Goal: Task Accomplishment & Management: Manage account settings

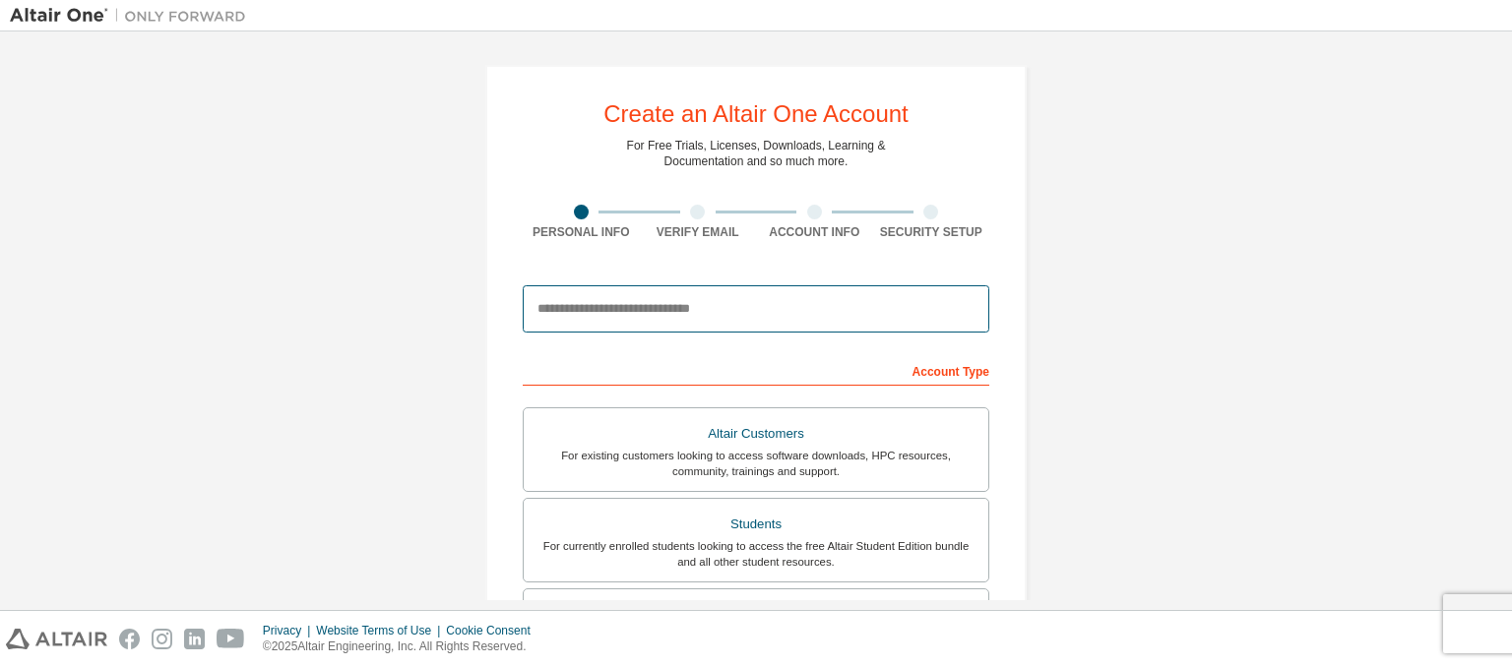
click at [626, 311] on input "email" at bounding box center [756, 308] width 467 height 47
type input "**********"
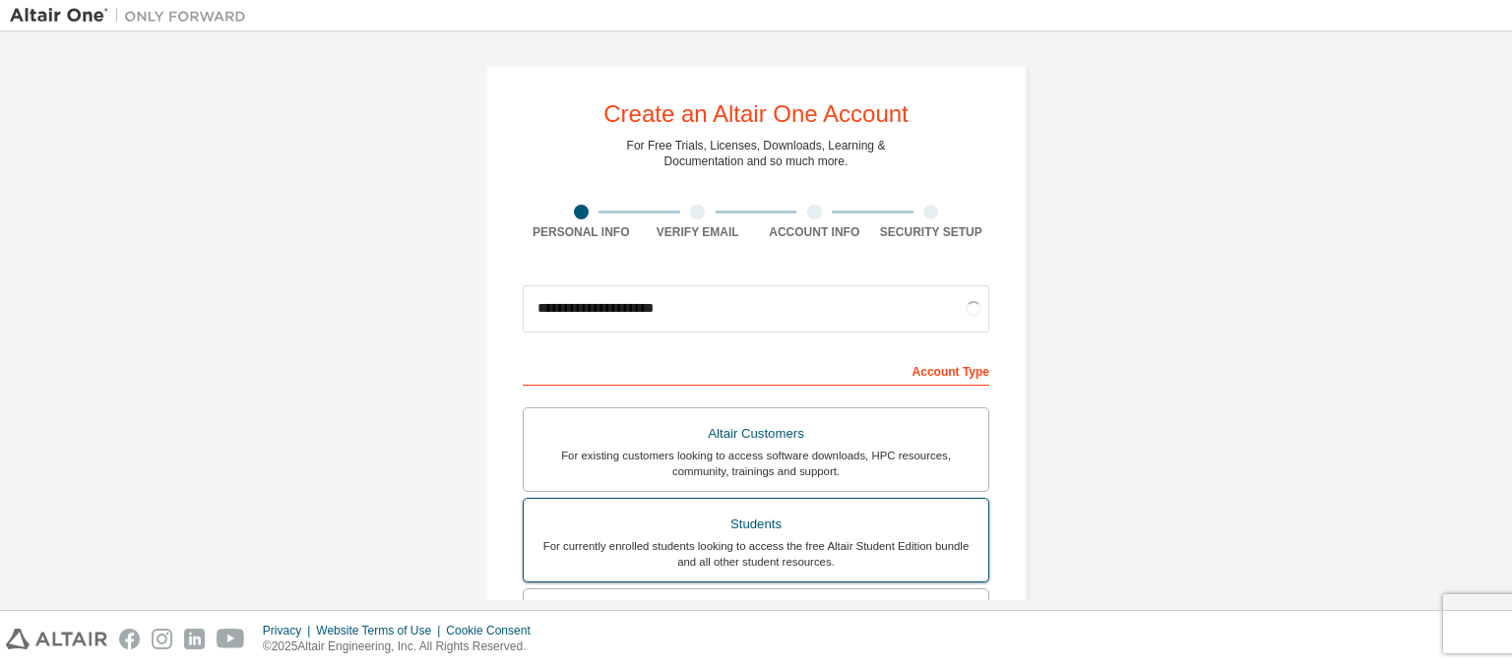
click at [673, 499] on label "Students For currently enrolled students looking to access the free Altair Stud…" at bounding box center [756, 540] width 467 height 85
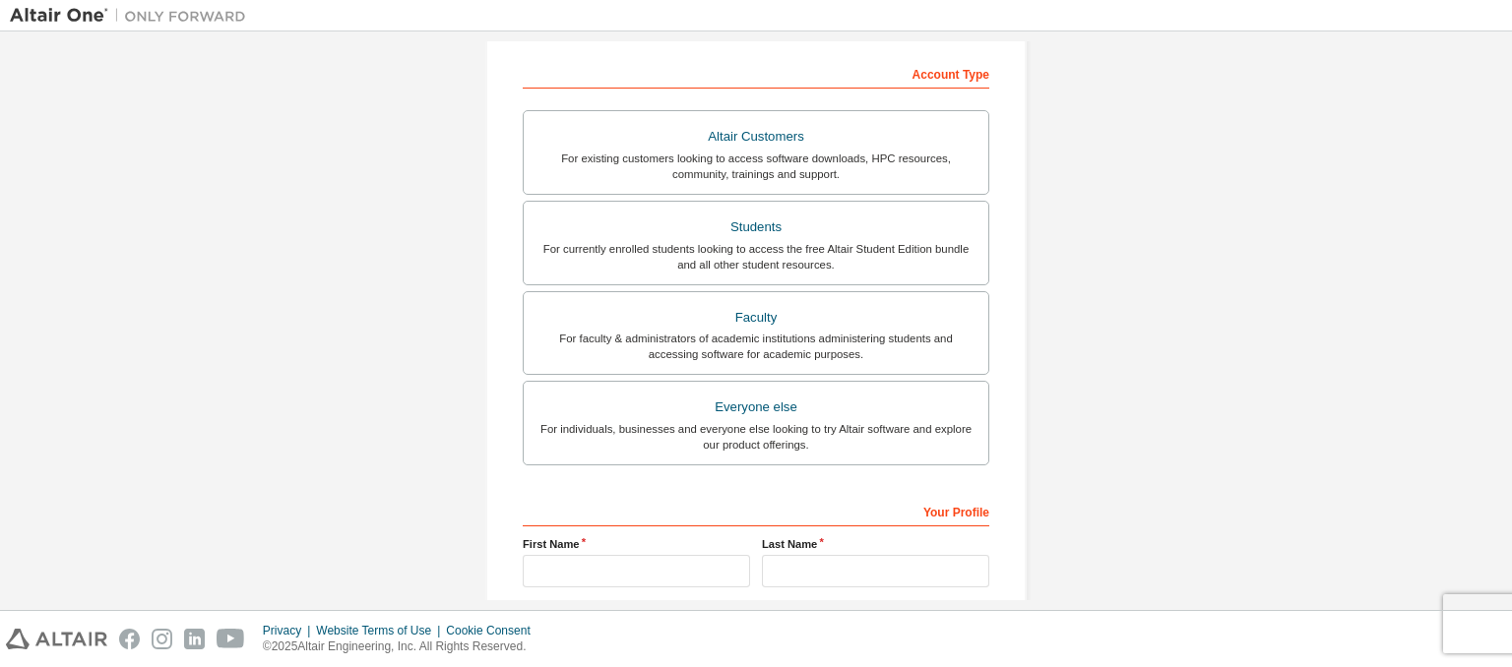
scroll to position [479, 0]
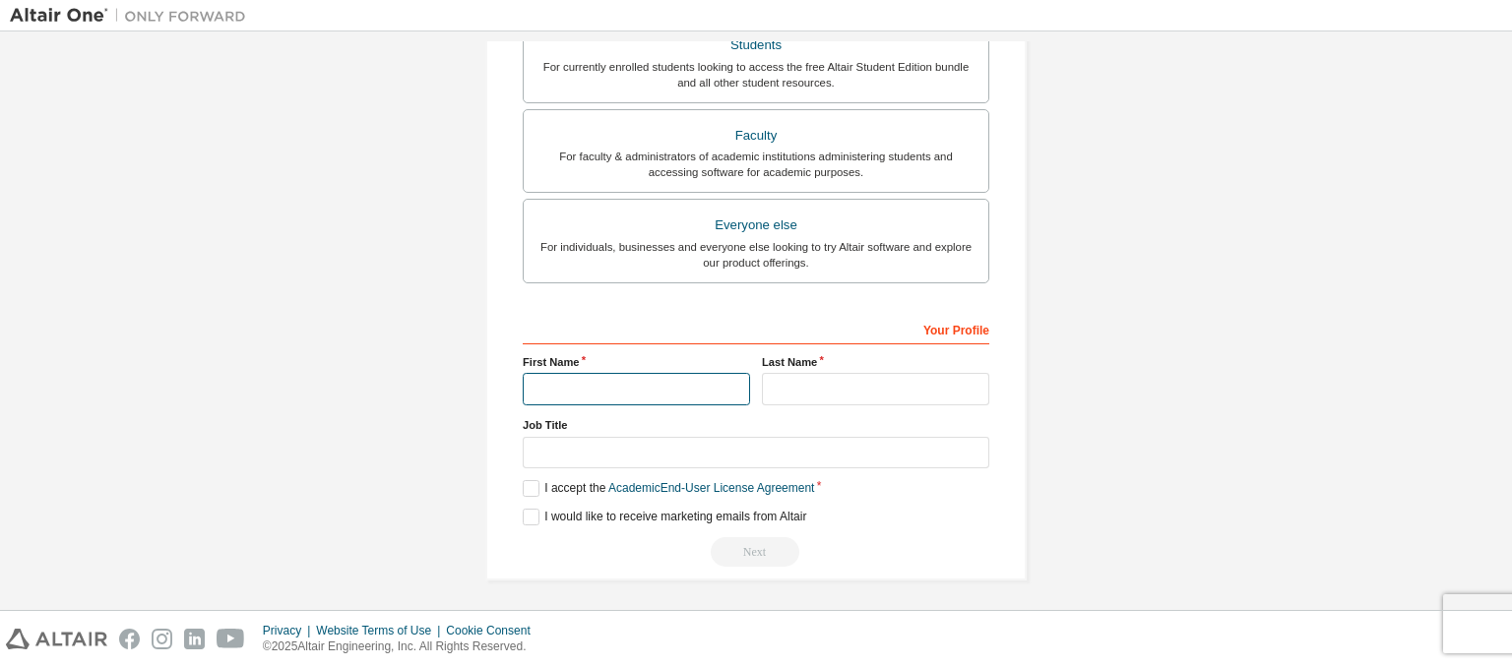
click at [674, 380] on input "text" at bounding box center [636, 389] width 227 height 32
type input "**********"
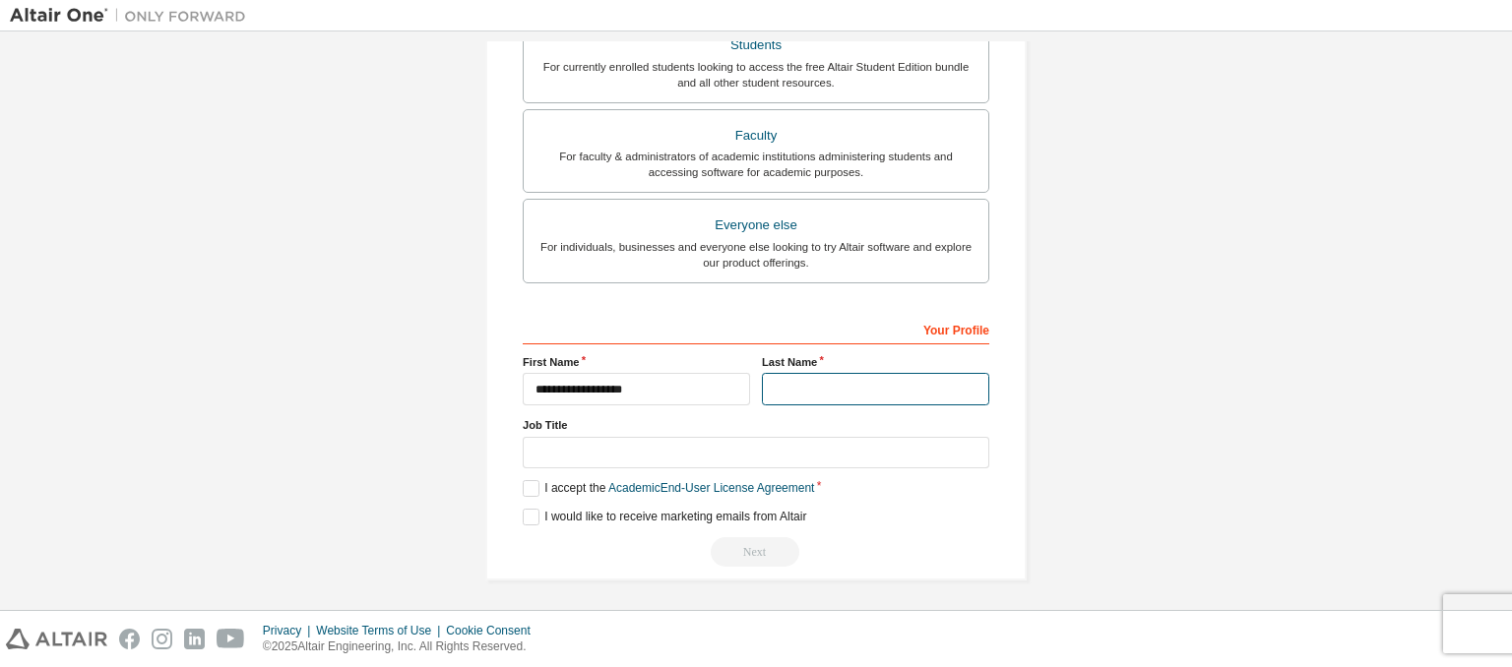
click at [810, 375] on input "text" at bounding box center [875, 389] width 227 height 32
type input "******"
click at [531, 480] on label "I accept the Academic End-User License Agreement" at bounding box center [668, 488] width 291 height 17
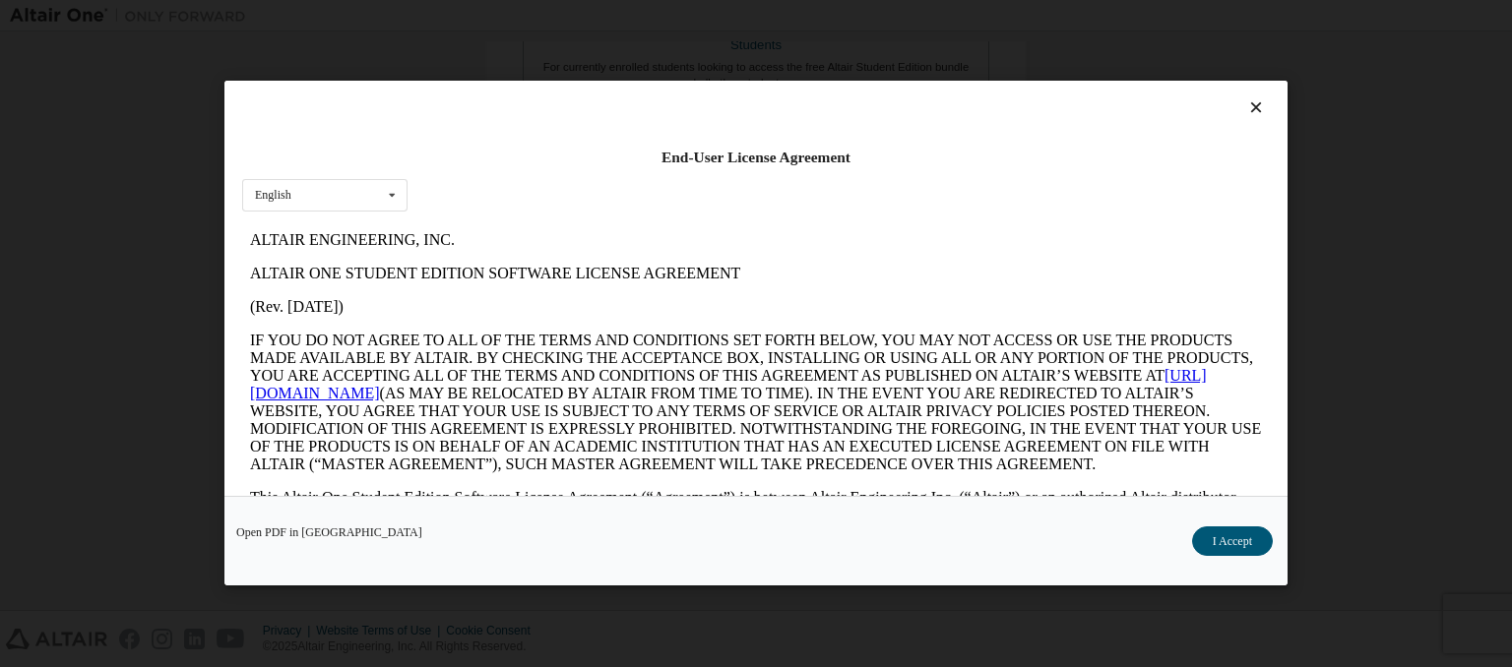
scroll to position [0, 0]
click at [1219, 540] on button "I Accept" at bounding box center [1232, 543] width 81 height 30
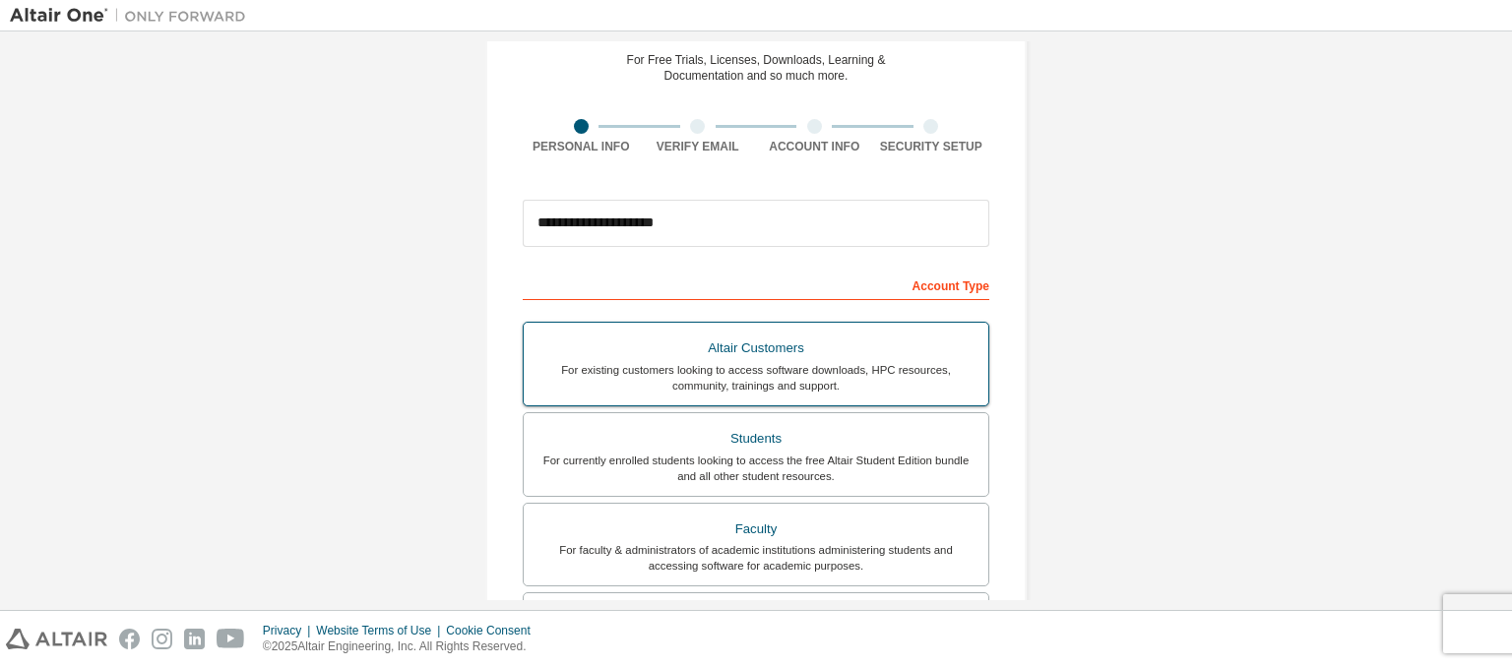
scroll to position [479, 0]
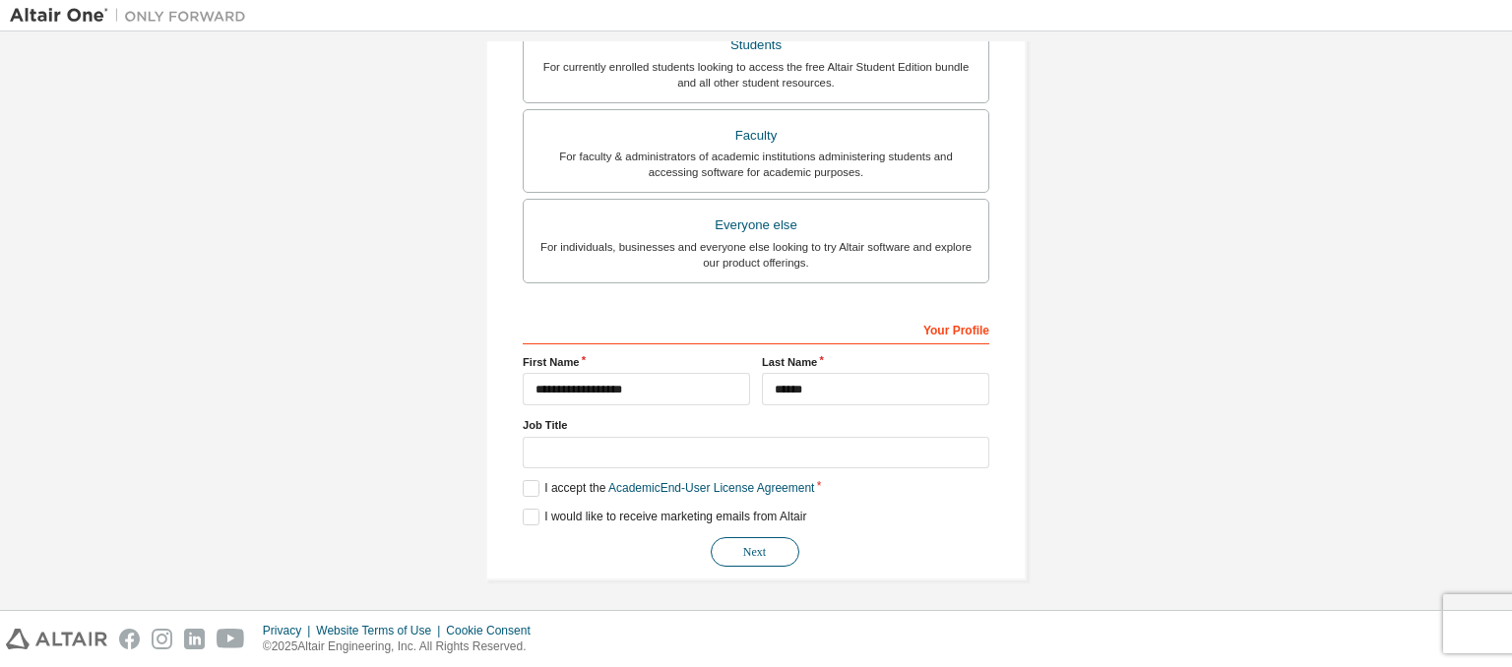
click at [744, 546] on button "Next" at bounding box center [755, 552] width 89 height 30
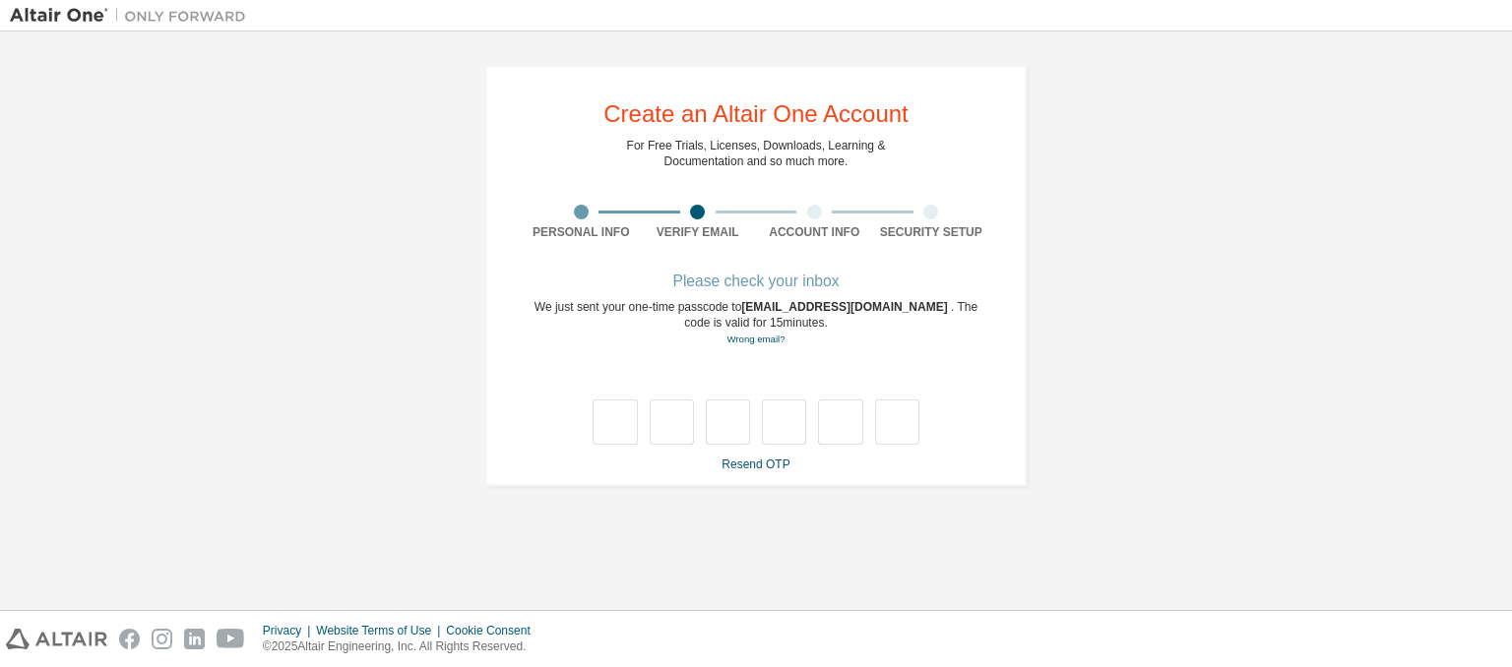
scroll to position [0, 0]
type input "*"
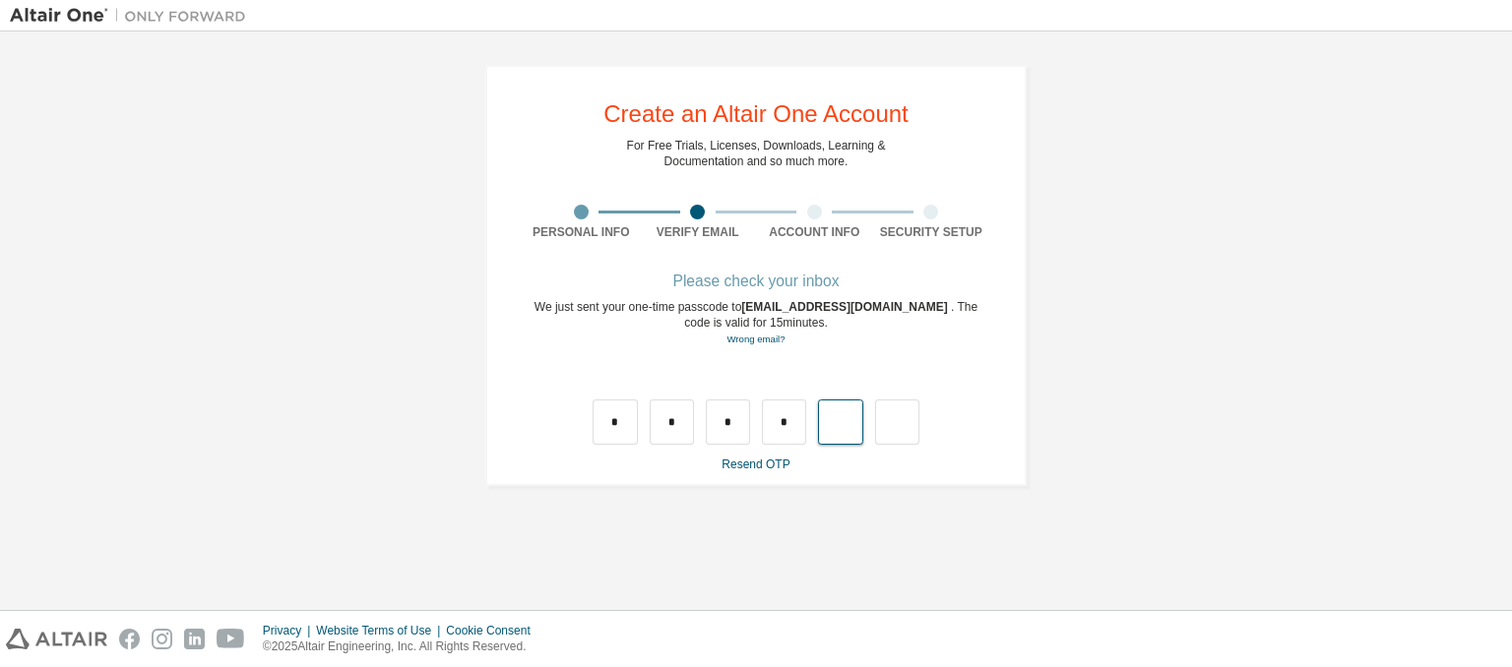
type input "*"
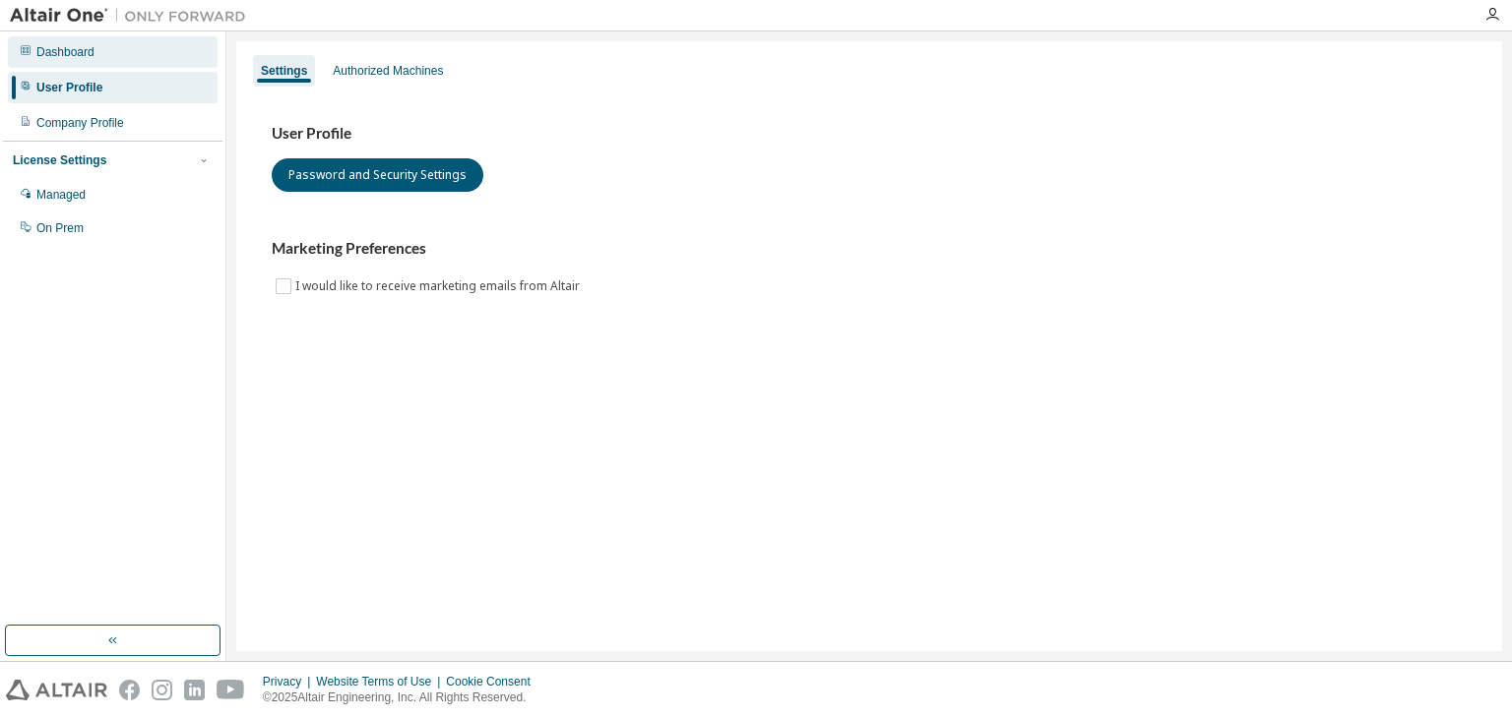
click at [152, 57] on div "Dashboard" at bounding box center [113, 51] width 210 height 31
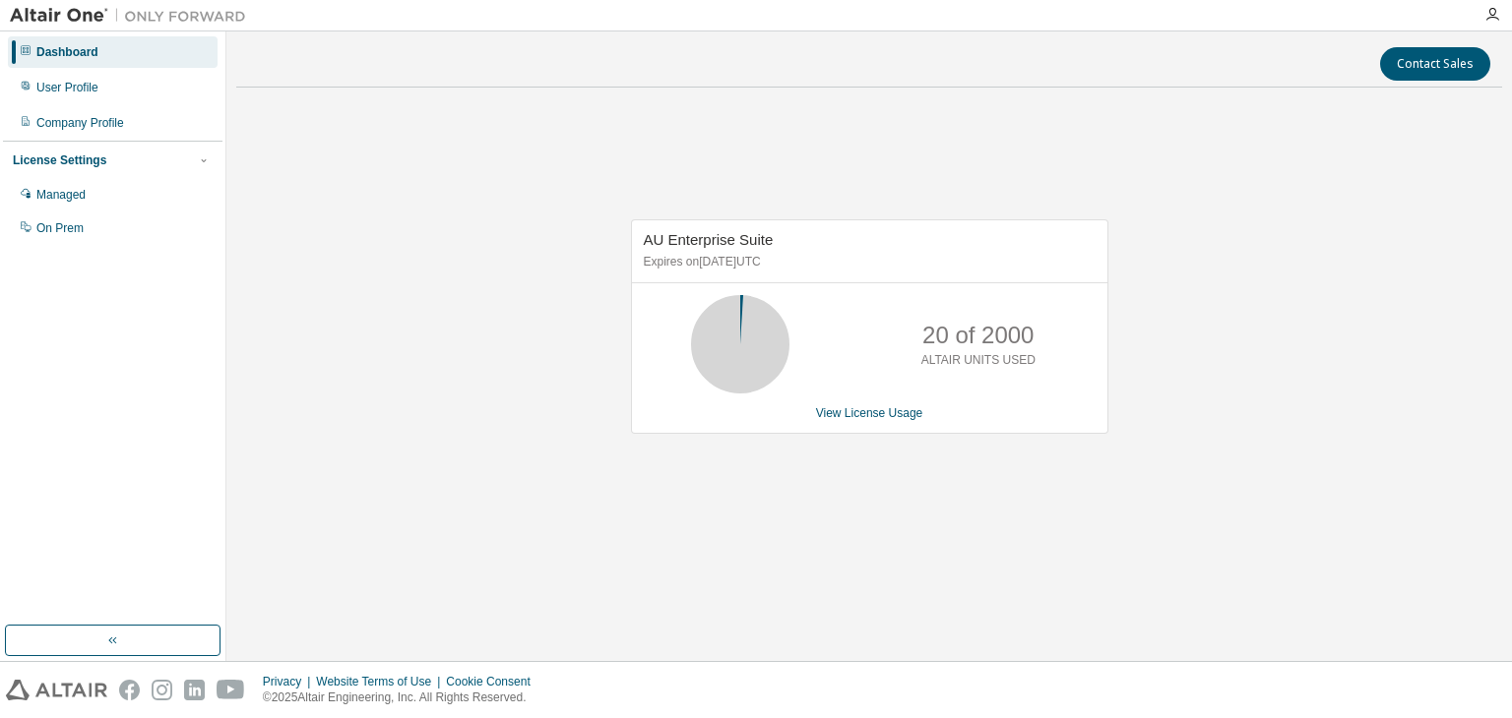
click at [1140, 332] on div "AU Enterprise Suite Expires on December 29, 2025 UTC 20 of 2000 ALTAIR UNITS US…" at bounding box center [869, 337] width 1266 height 468
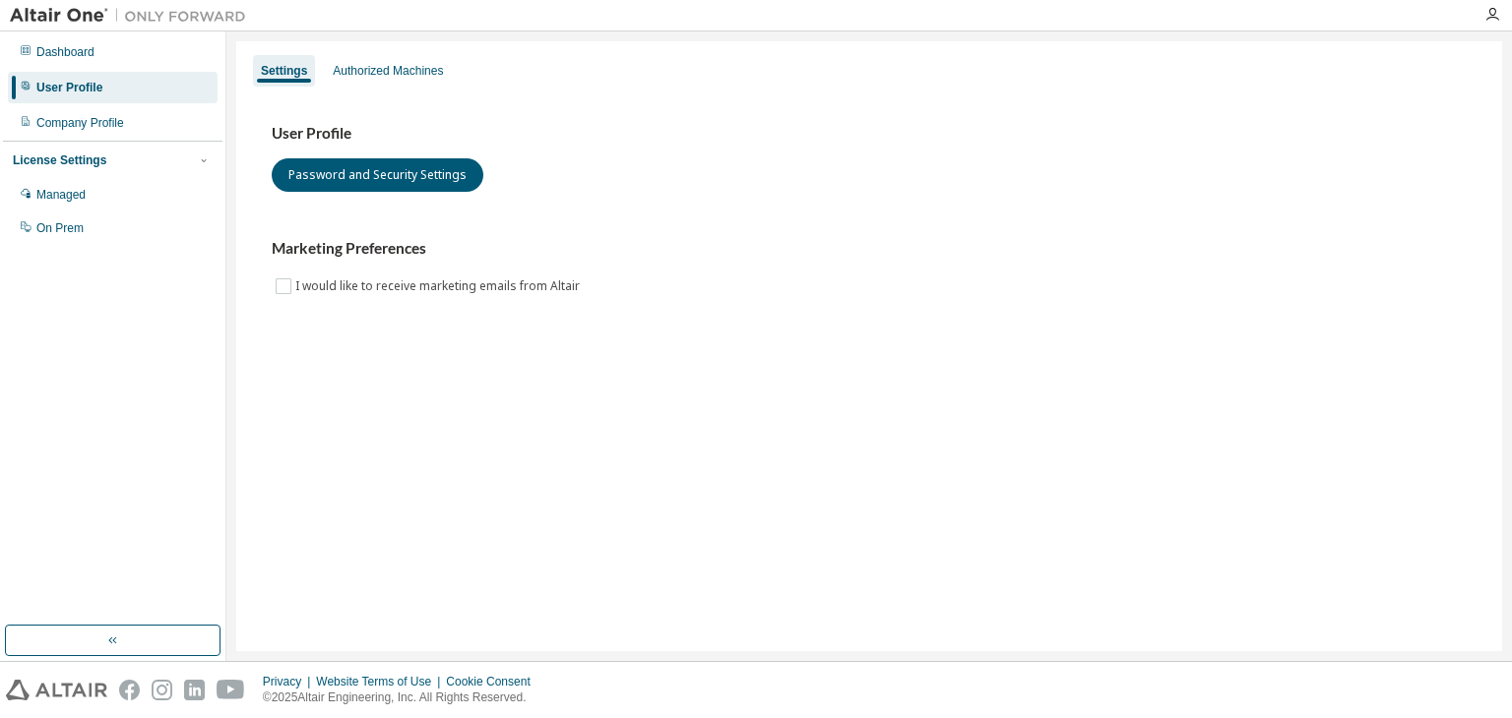
click at [115, 92] on div "User Profile" at bounding box center [113, 87] width 210 height 31
click at [87, 57] on div "Dashboard" at bounding box center [65, 52] width 58 height 16
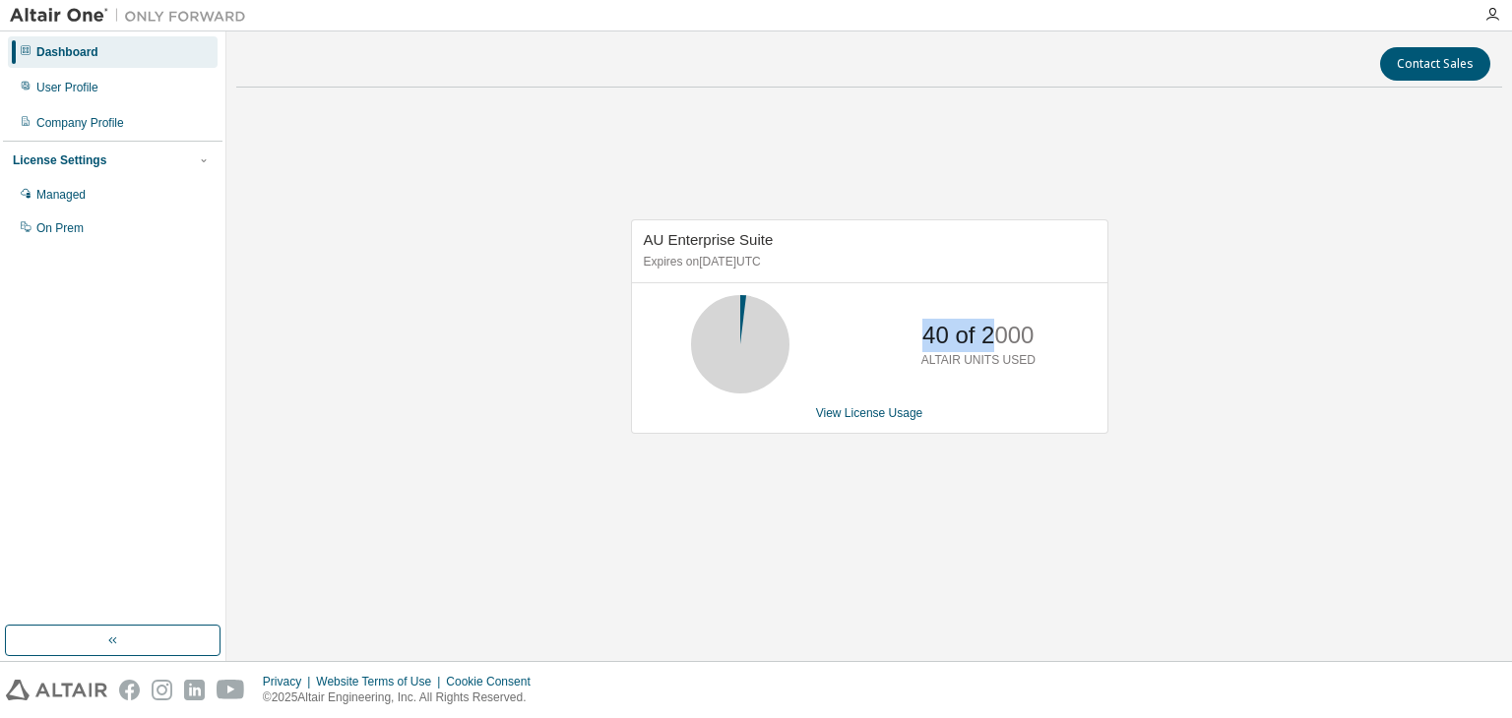
drag, startPoint x: 1000, startPoint y: 329, endPoint x: 889, endPoint y: 338, distance: 111.6
click at [889, 338] on div "40 of 2000 ALTAIR UNITS USED" at bounding box center [869, 344] width 475 height 98
click at [881, 417] on link "View License Usage" at bounding box center [869, 413] width 107 height 14
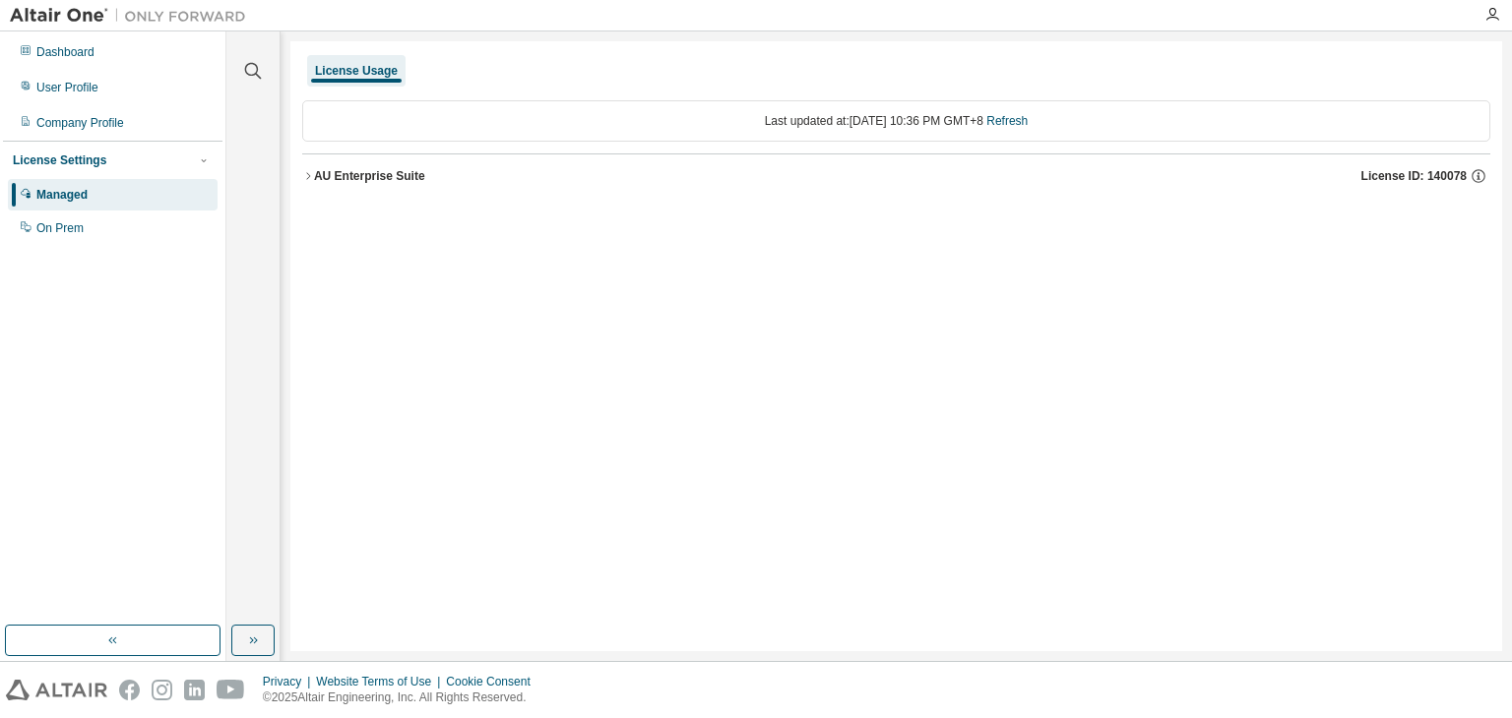
click at [356, 184] on button "AU Enterprise Suite License ID: 140078" at bounding box center [896, 176] width 1188 height 43
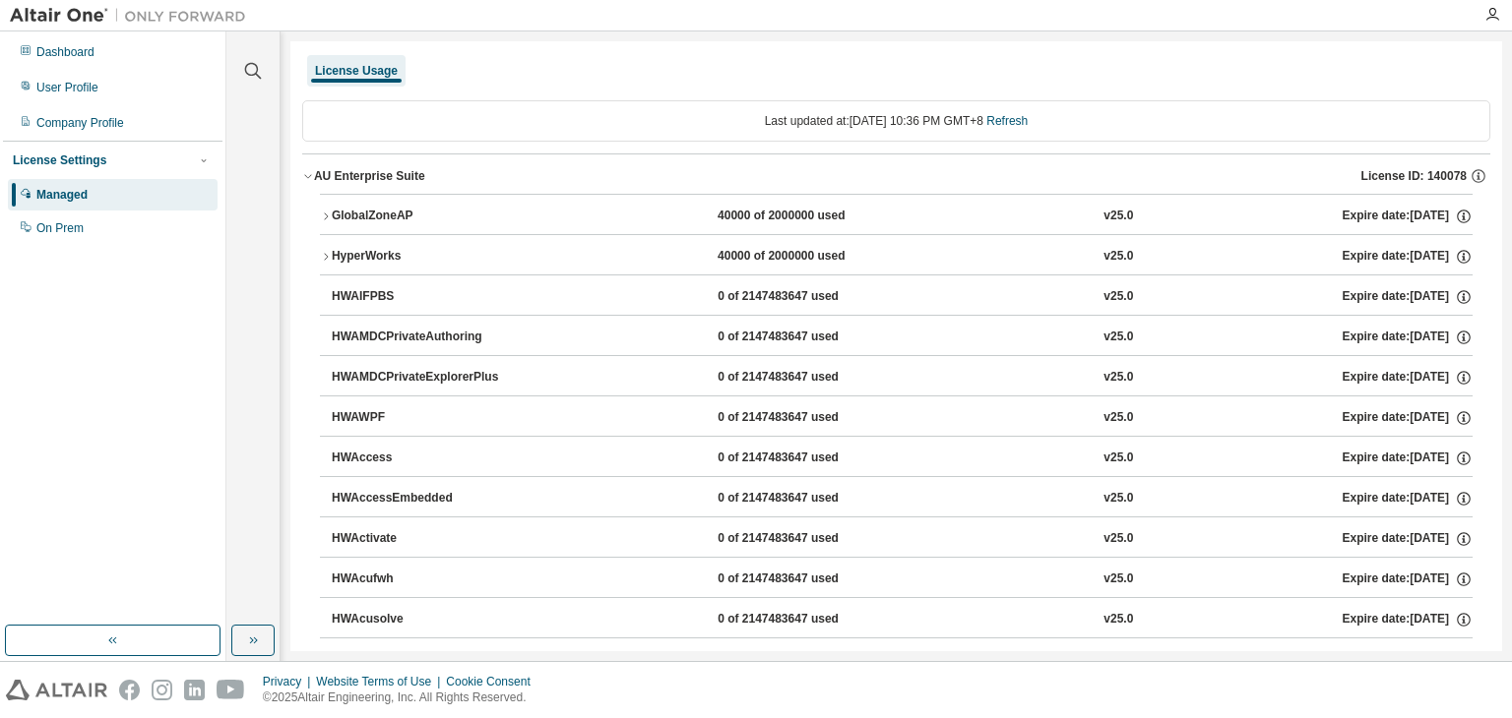
click at [340, 183] on div "AU Enterprise Suite License ID: 140078" at bounding box center [902, 176] width 1176 height 18
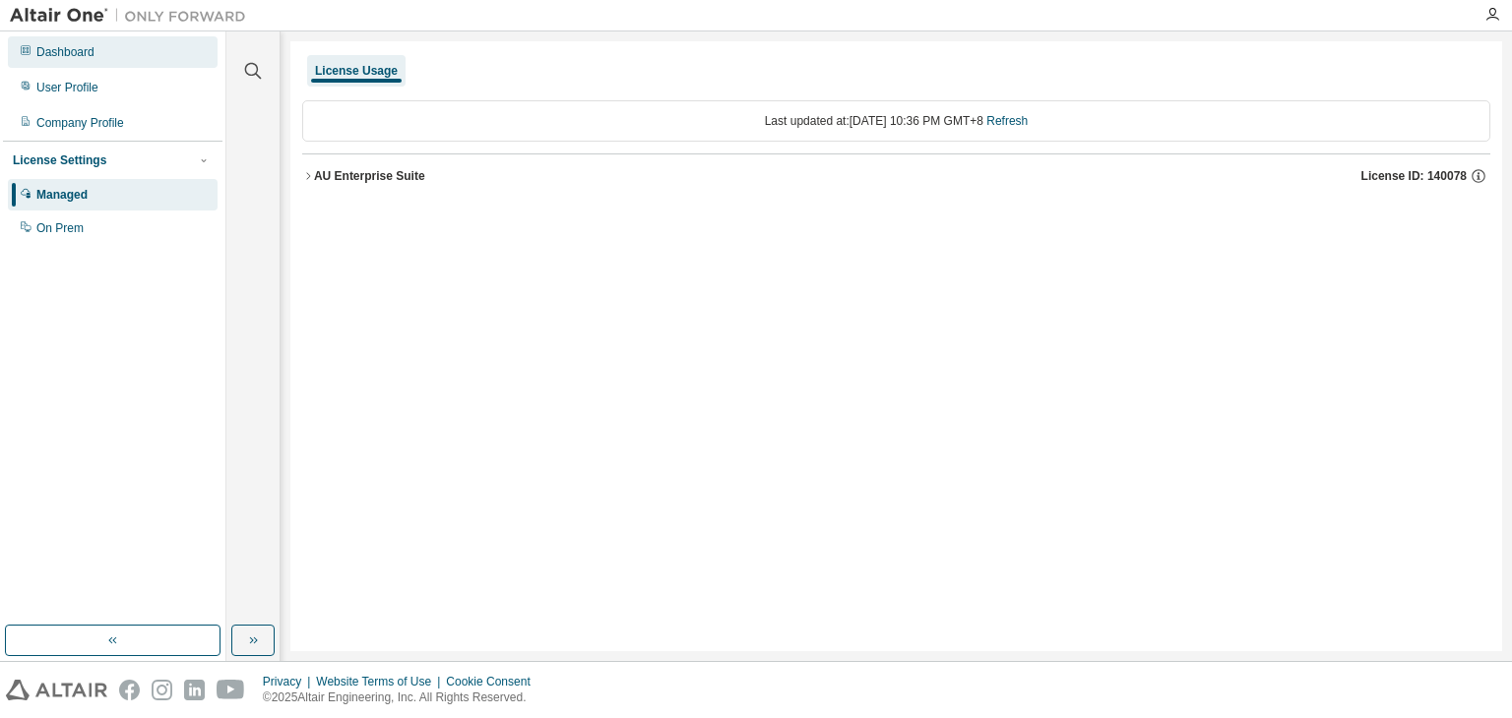
click at [82, 61] on div "Dashboard" at bounding box center [113, 51] width 210 height 31
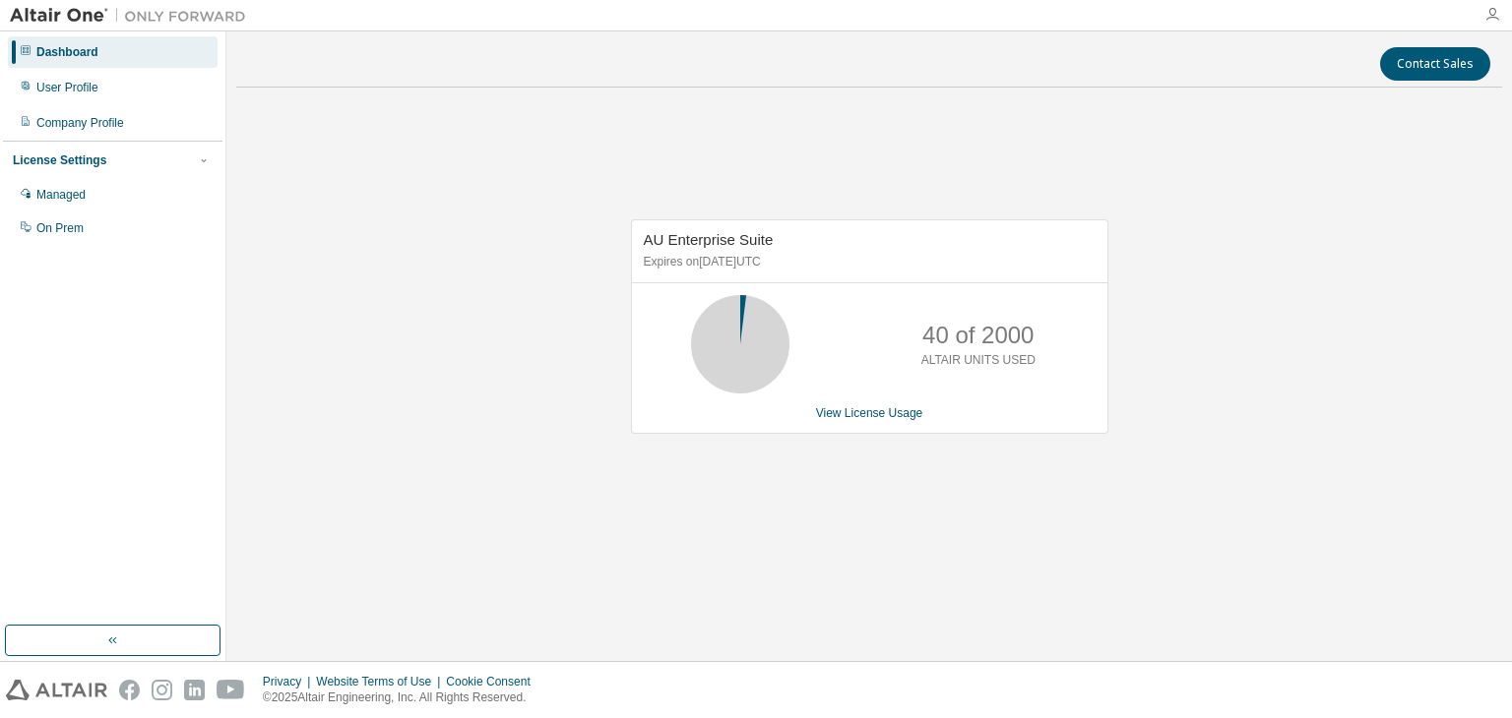
click at [1490, 15] on icon "button" at bounding box center [1492, 15] width 16 height 16
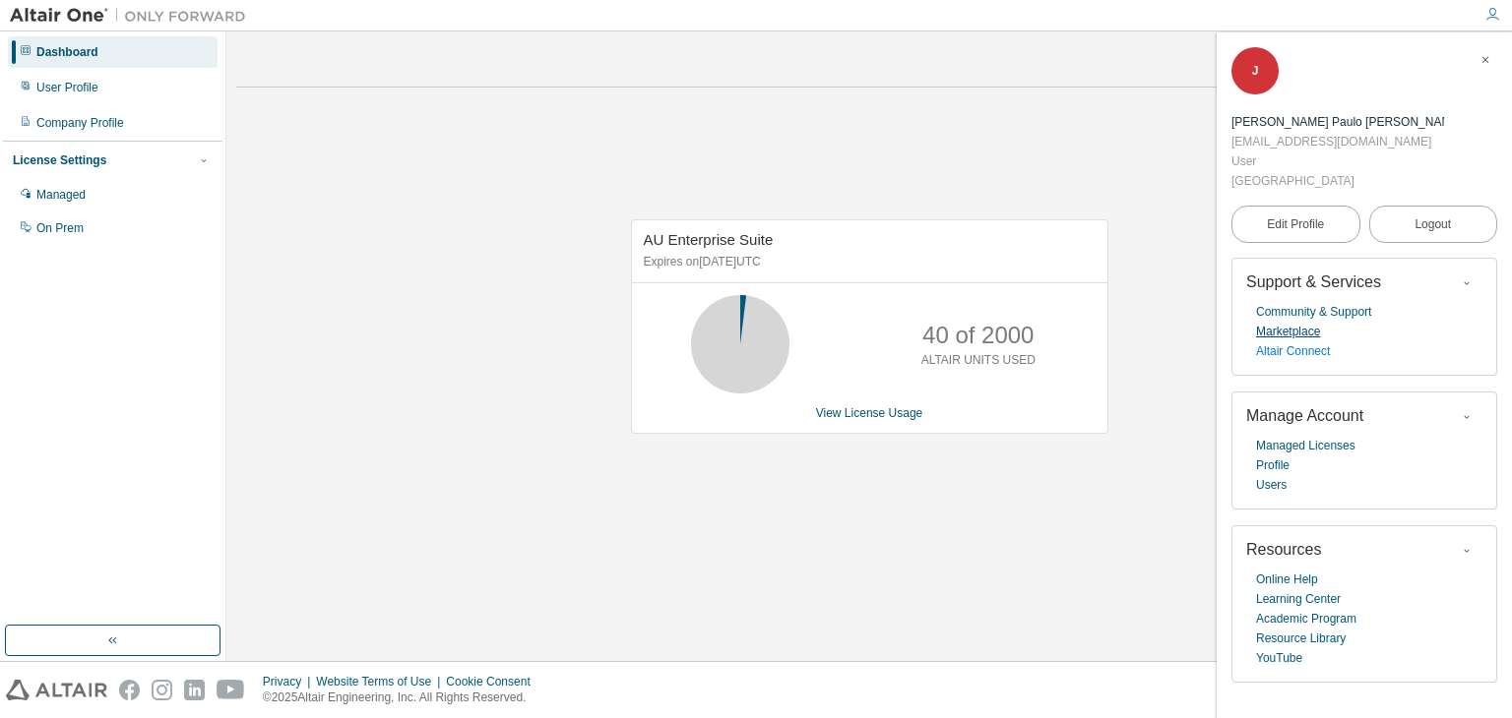
click at [1304, 302] on div "Community & Support Marketplace Altair Connect" at bounding box center [1364, 331] width 236 height 59
click at [1304, 322] on link "Marketplace" at bounding box center [1288, 332] width 64 height 20
